Goal: Register for event/course

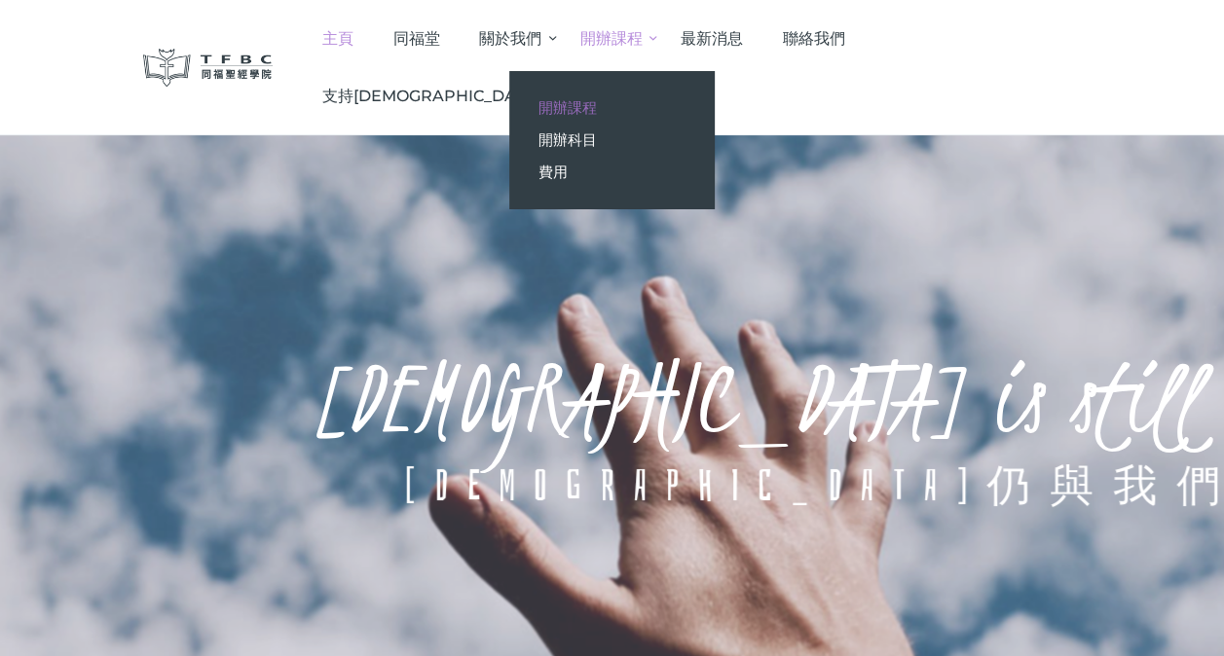
click at [597, 113] on span "開辦課程" at bounding box center [567, 107] width 58 height 18
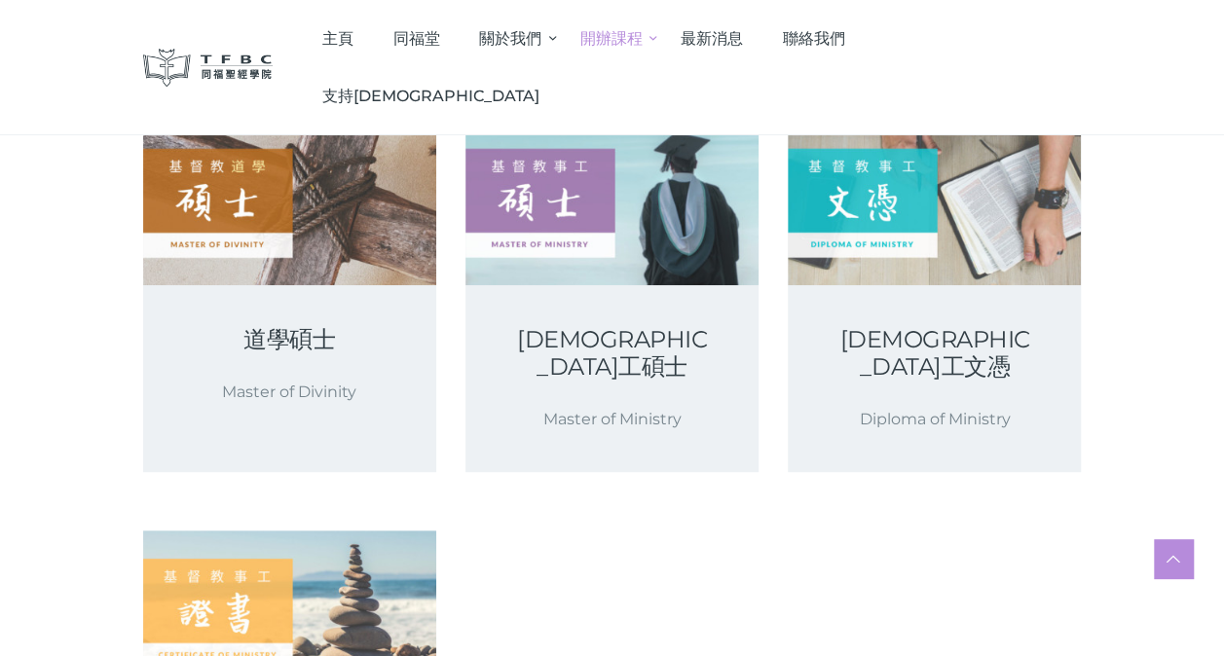
scroll to position [311, 0]
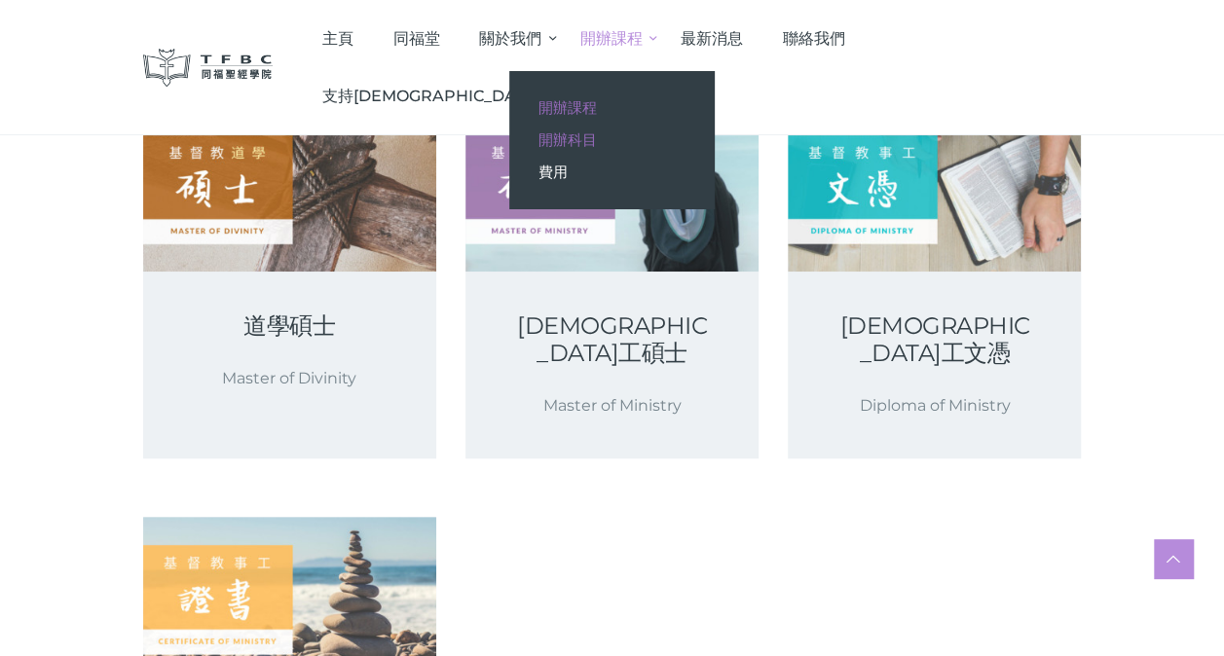
click at [597, 136] on span "開辦科目" at bounding box center [567, 139] width 58 height 18
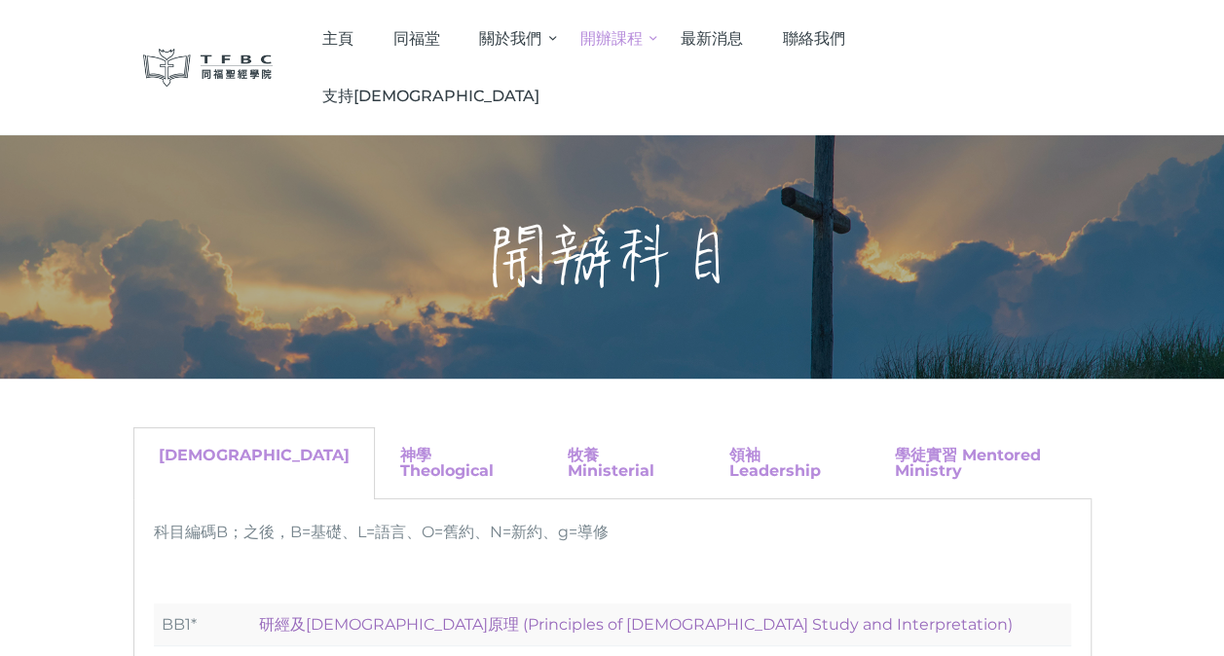
click at [587, 615] on link "研經及[DEMOGRAPHIC_DATA]原理 (Principles of [DEMOGRAPHIC_DATA] Study and Interpretat…" at bounding box center [635, 624] width 753 height 18
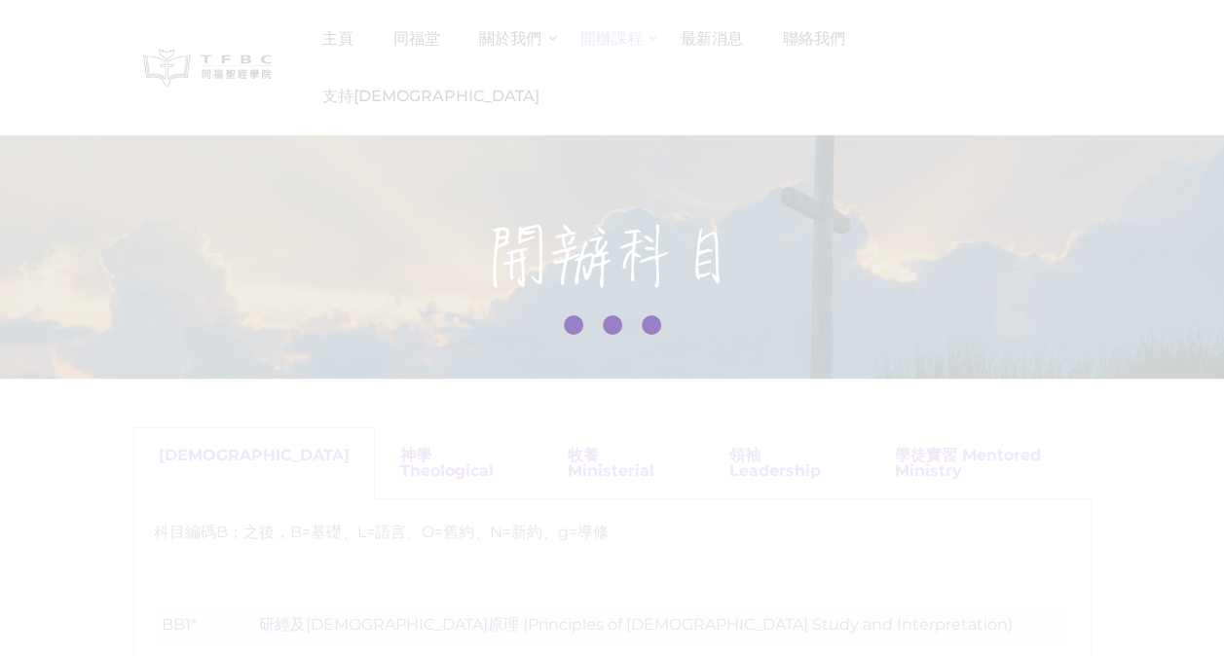
click at [587, 557] on div at bounding box center [612, 328] width 1224 height 656
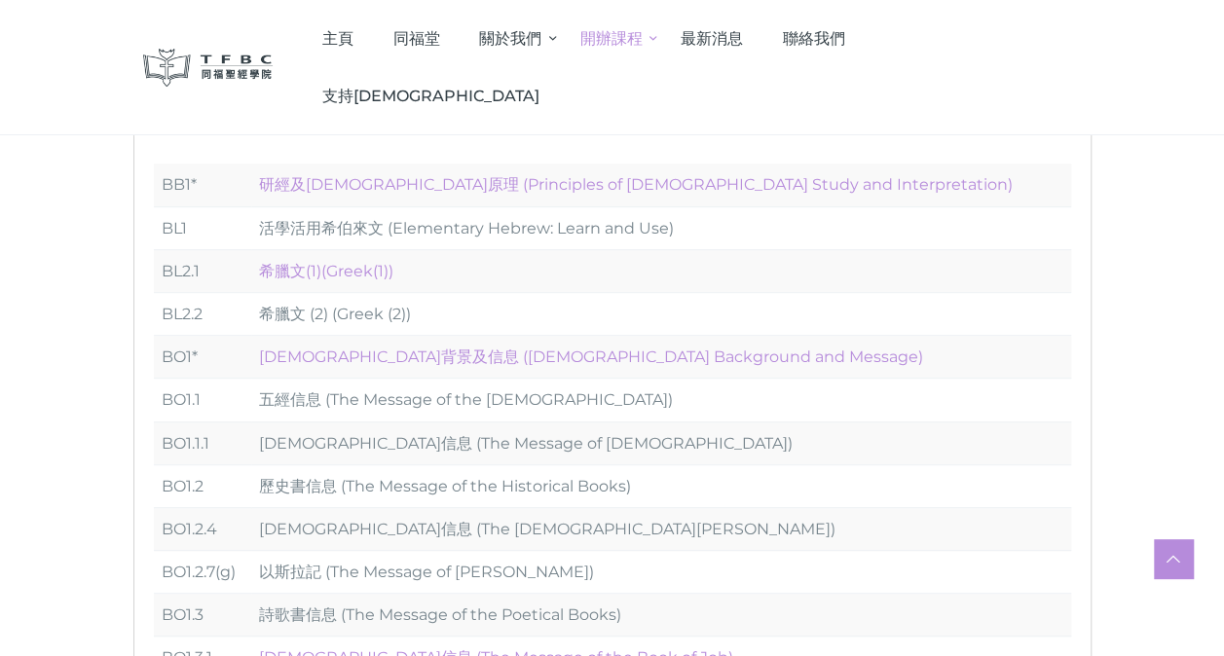
scroll to position [201, 0]
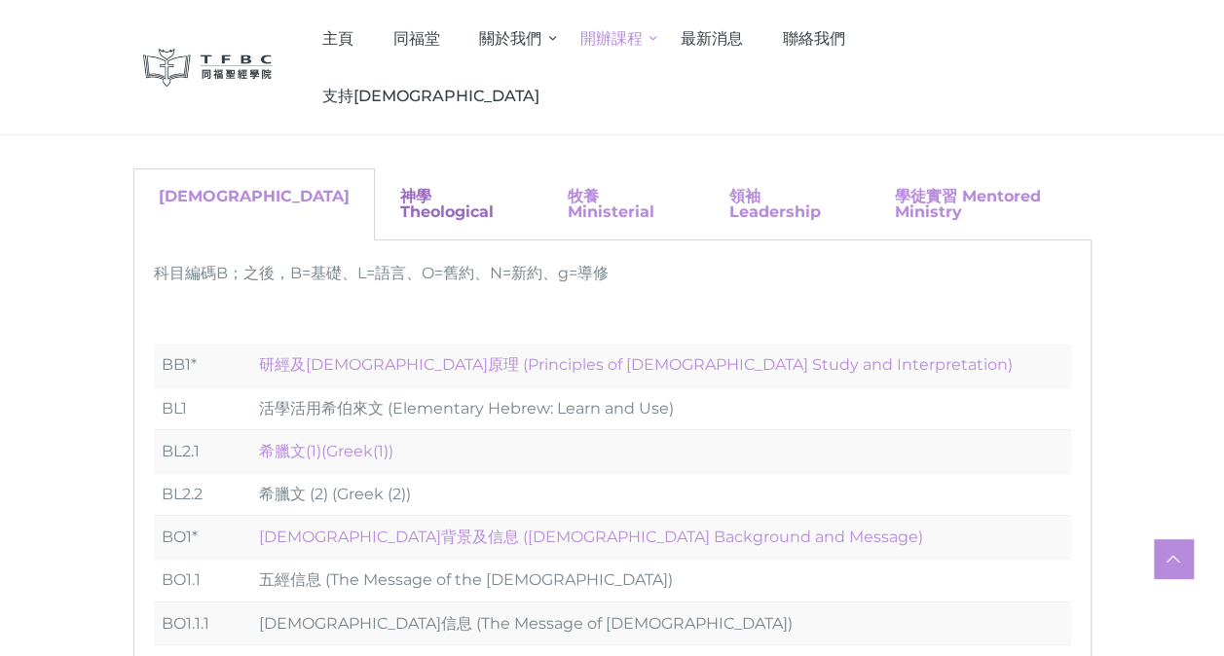
click at [404, 189] on link "神學 Theological" at bounding box center [446, 204] width 93 height 34
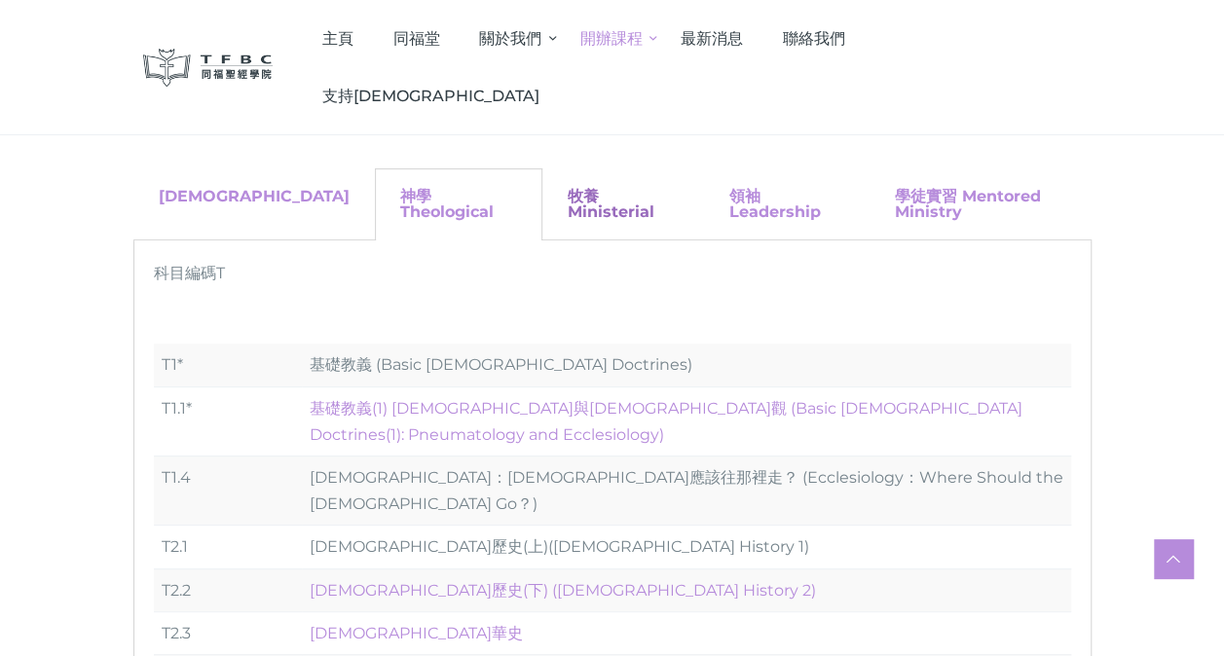
click at [567, 191] on link "牧養 Ministerial" at bounding box center [610, 204] width 87 height 34
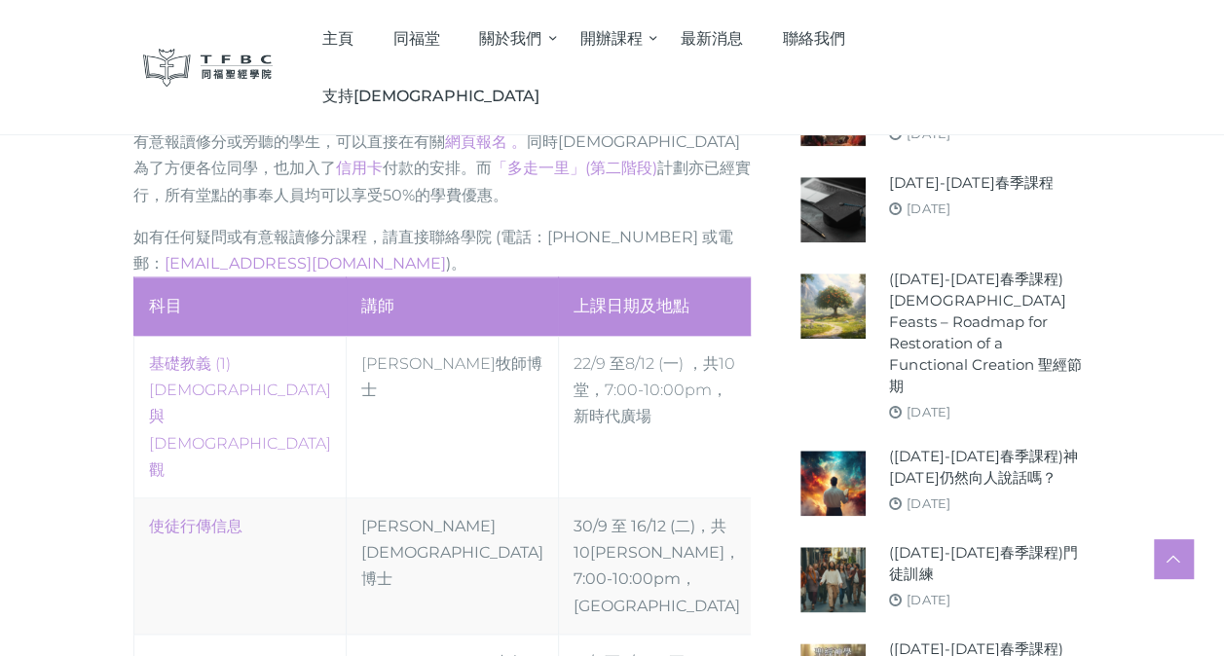
scroll to position [818, 0]
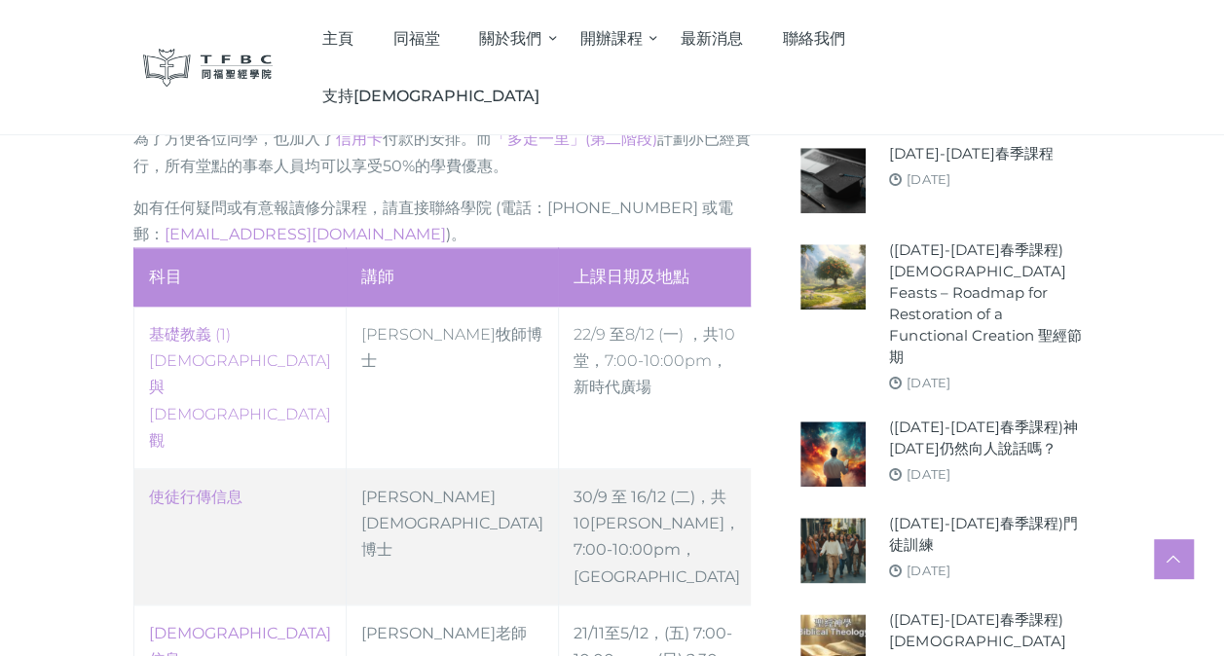
click at [273, 469] on td "使徒行傳信息" at bounding box center [239, 537] width 212 height 136
click at [220, 488] on link "使徒行傳信息" at bounding box center [195, 497] width 93 height 18
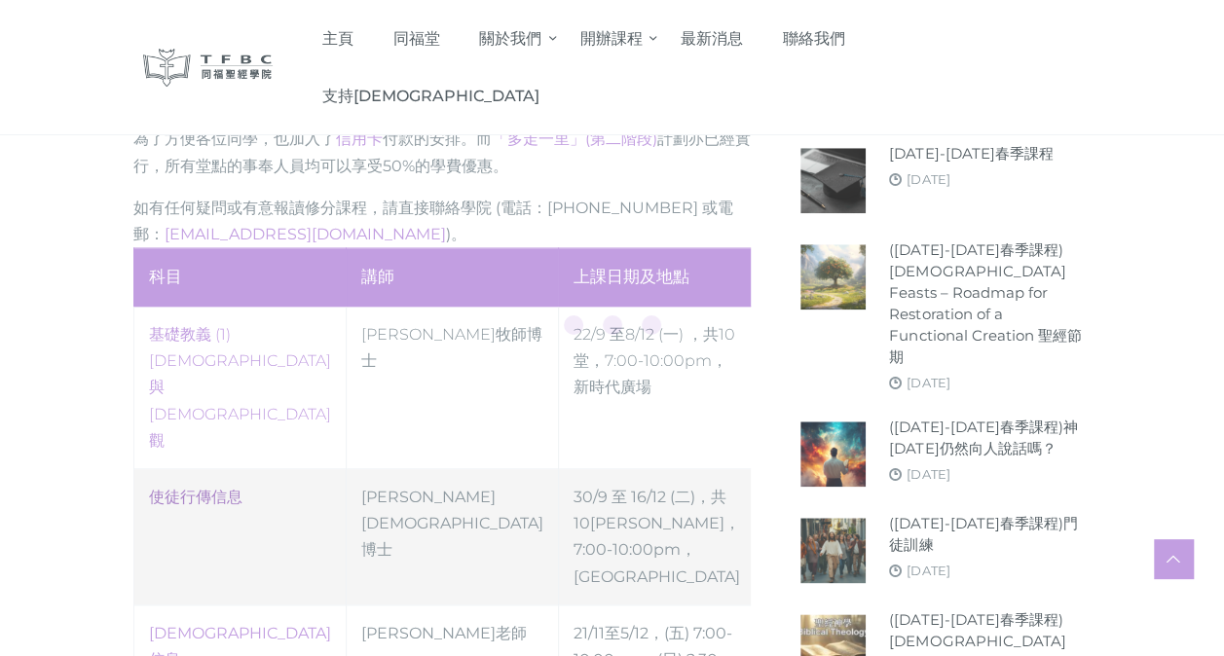
click at [220, 393] on div at bounding box center [612, 328] width 1224 height 656
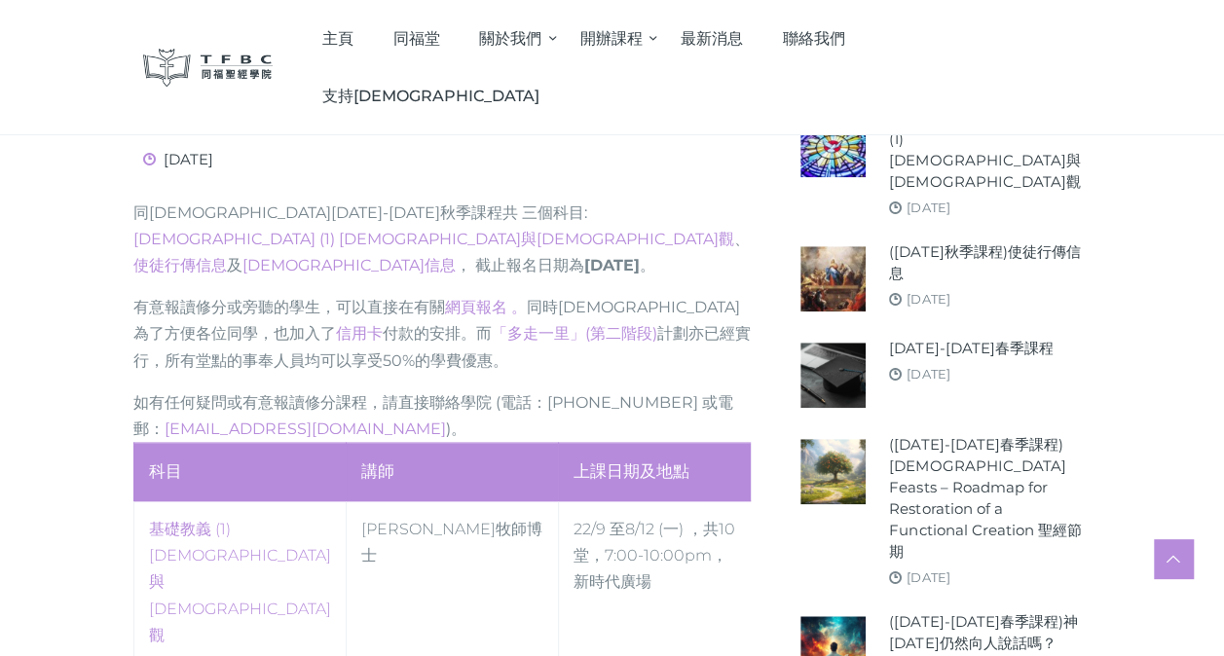
scroll to position [331, 0]
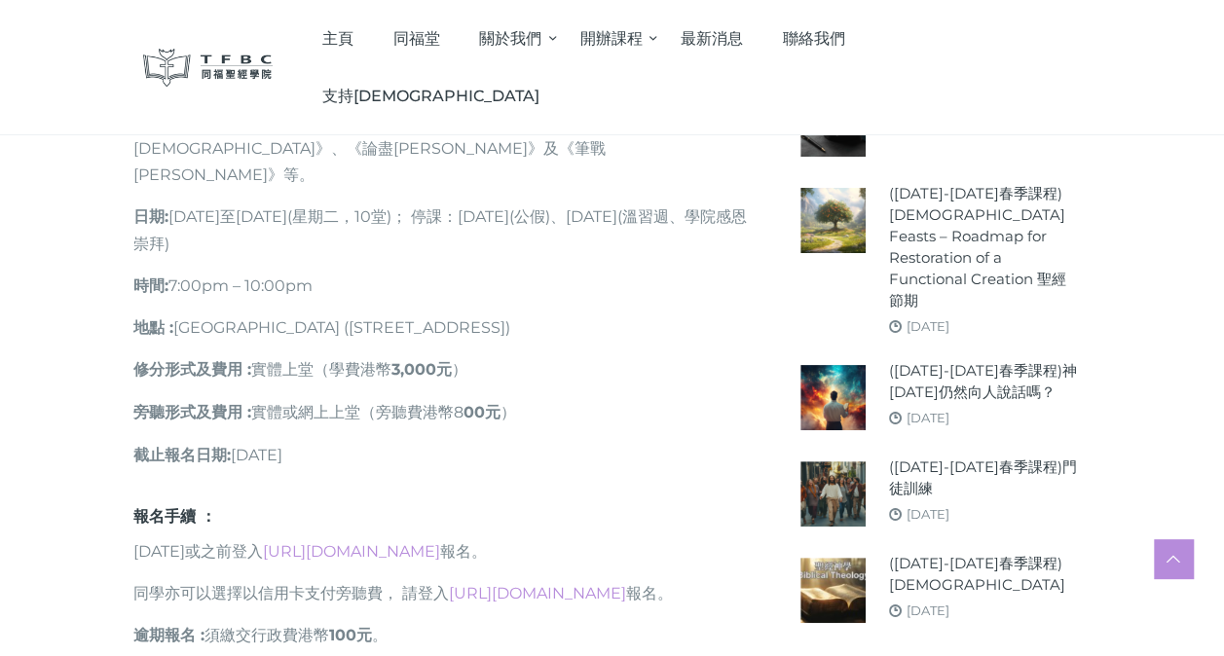
scroll to position [1428, 0]
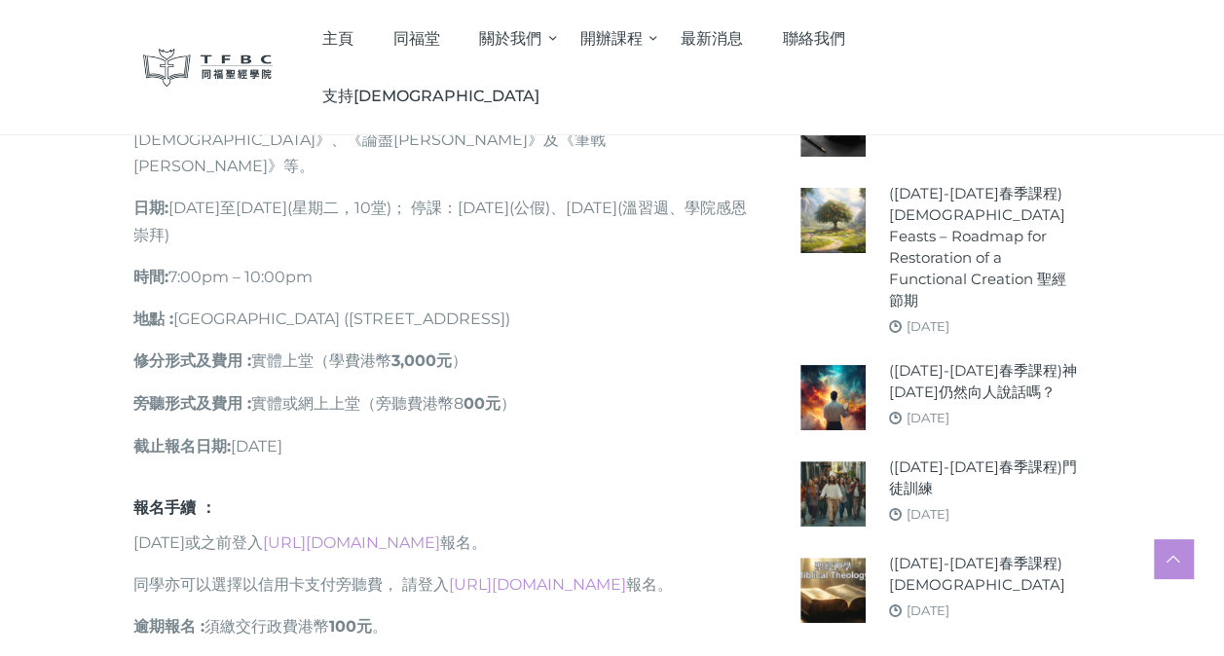
click at [702, 529] on p "[DATE]或之前登入 [URL][DOMAIN_NAME] 報名。" at bounding box center [442, 542] width 618 height 26
drag, startPoint x: 651, startPoint y: 522, endPoint x: 613, endPoint y: 240, distance: 283.9
click at [613, 497] on h6 "報名手續 ：" at bounding box center [442, 506] width 618 height 19
